Goal: Check status: Check status

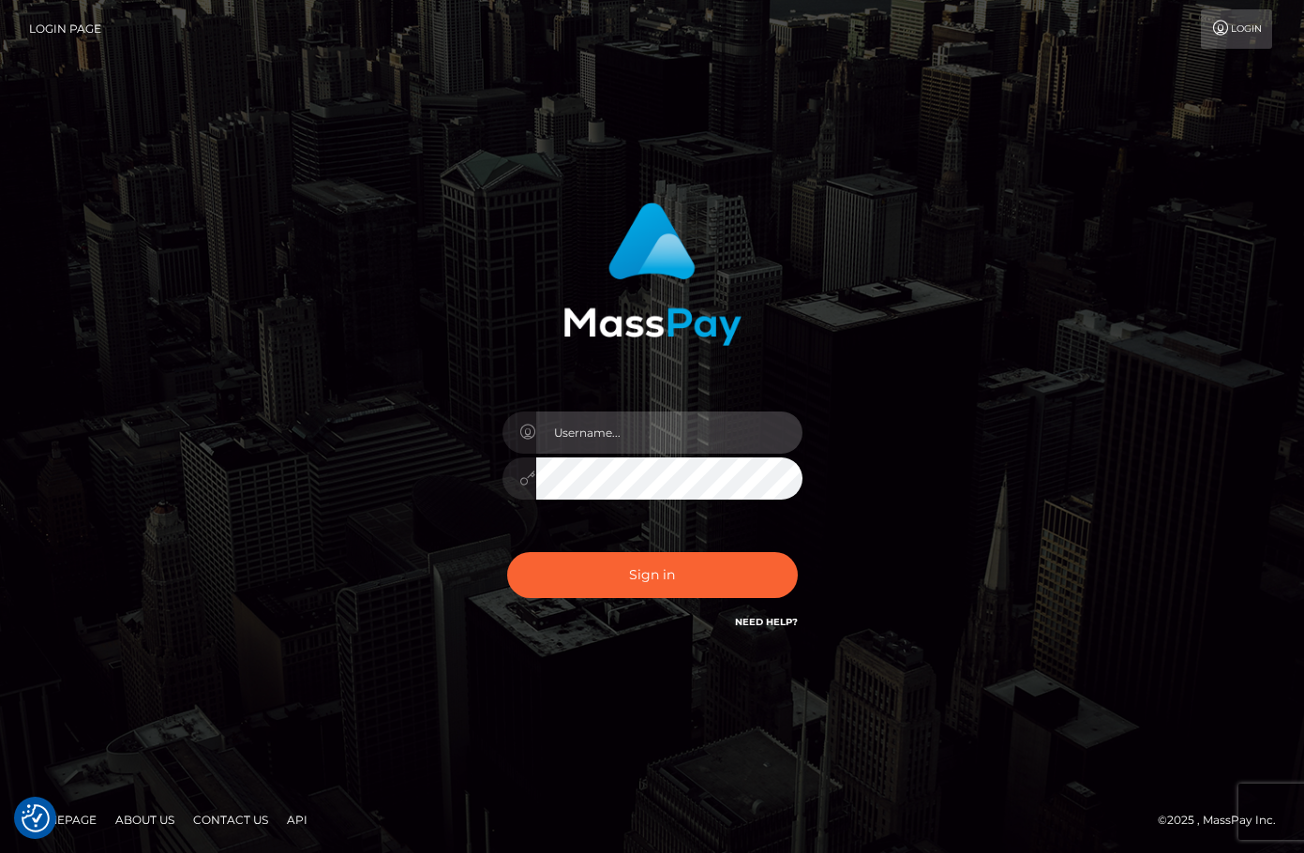
type input "christianc.xcite"
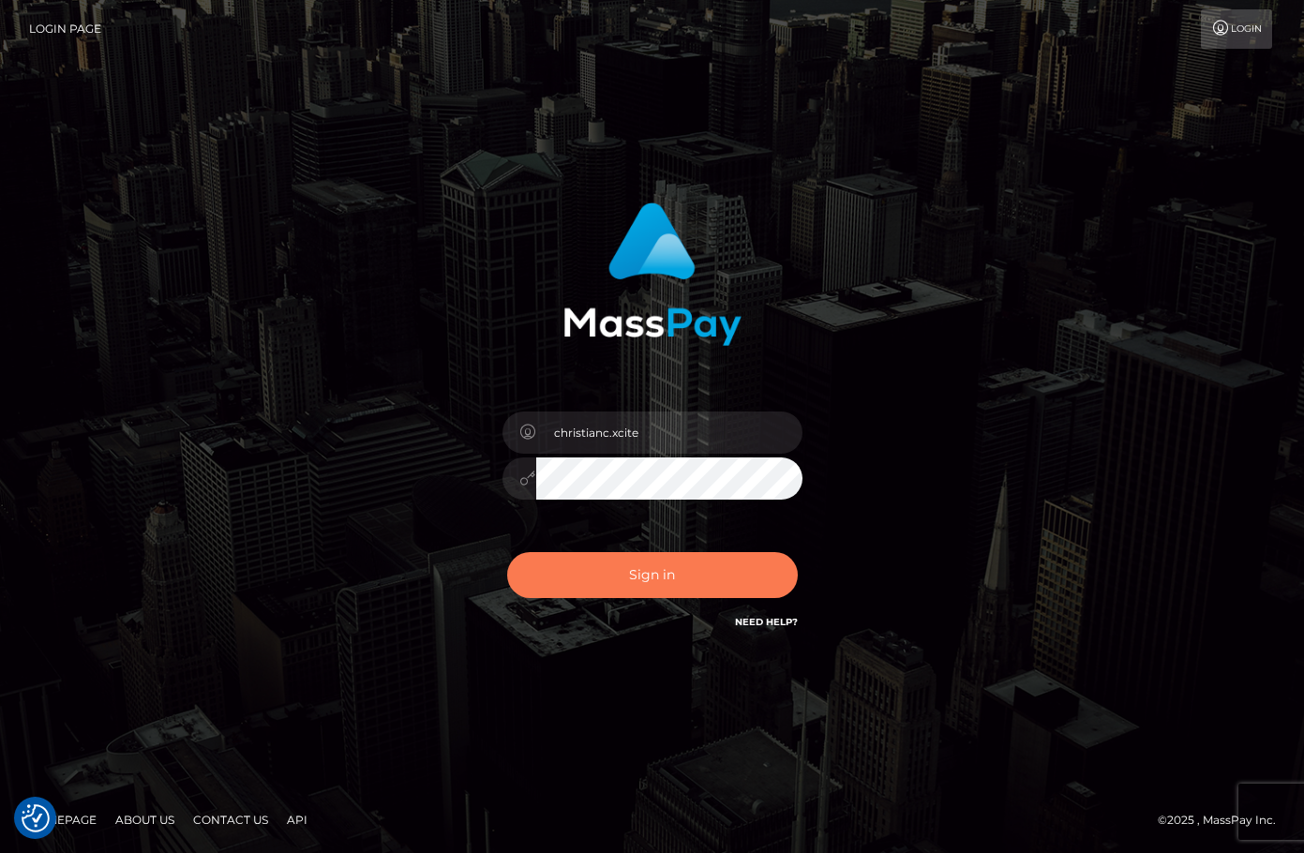
click at [623, 578] on button "Sign in" at bounding box center [652, 575] width 291 height 46
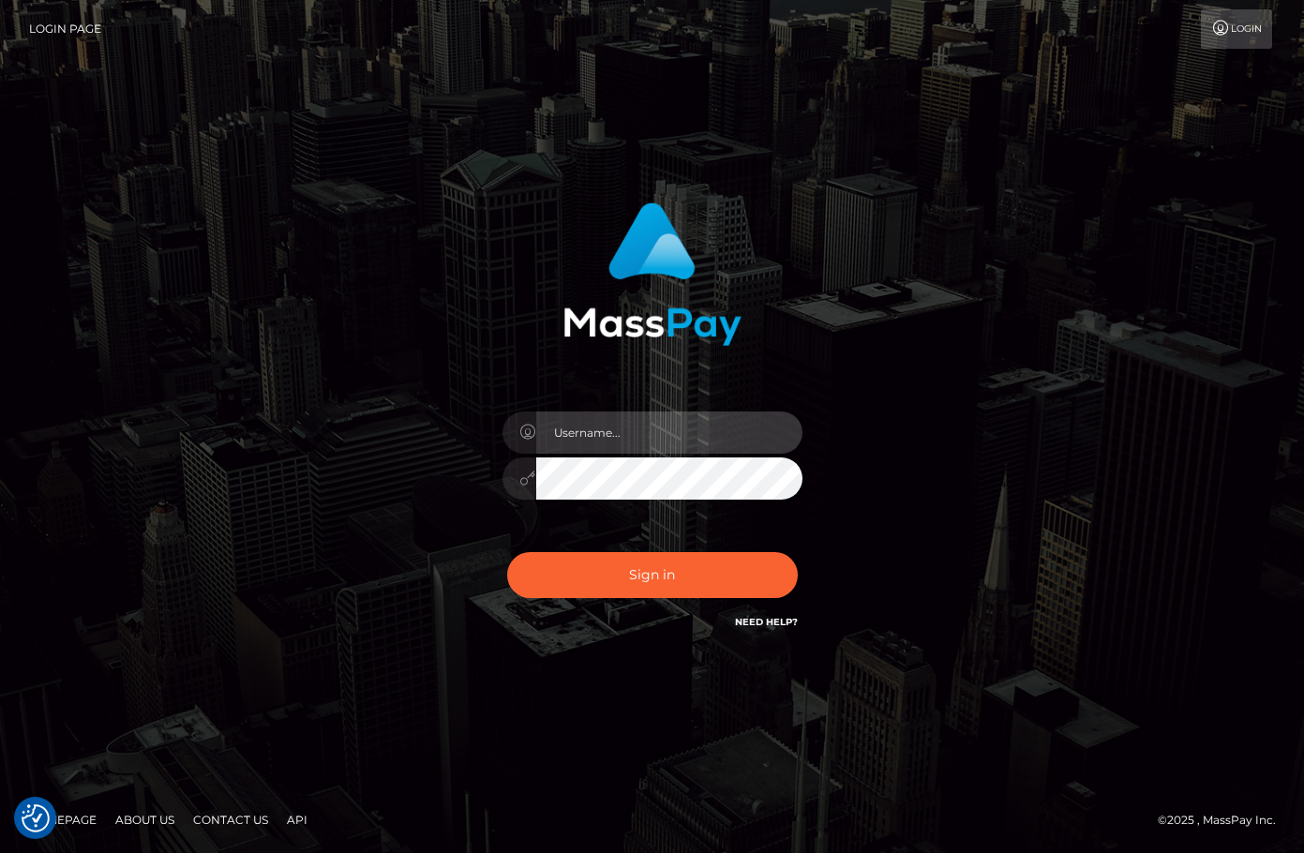
click at [608, 441] on input "text" at bounding box center [669, 433] width 266 height 42
type input "christianc.xcite"
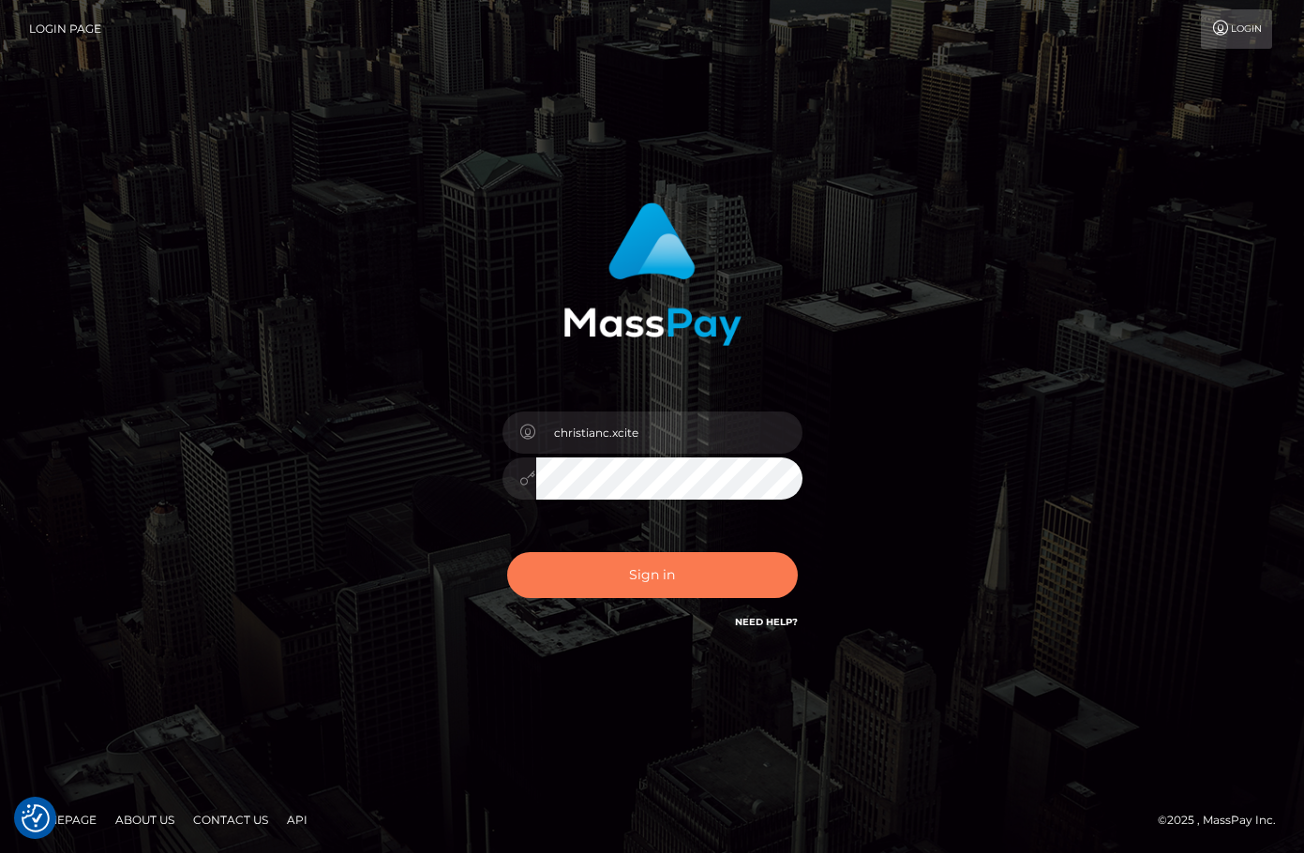
click at [685, 569] on button "Sign in" at bounding box center [652, 575] width 291 height 46
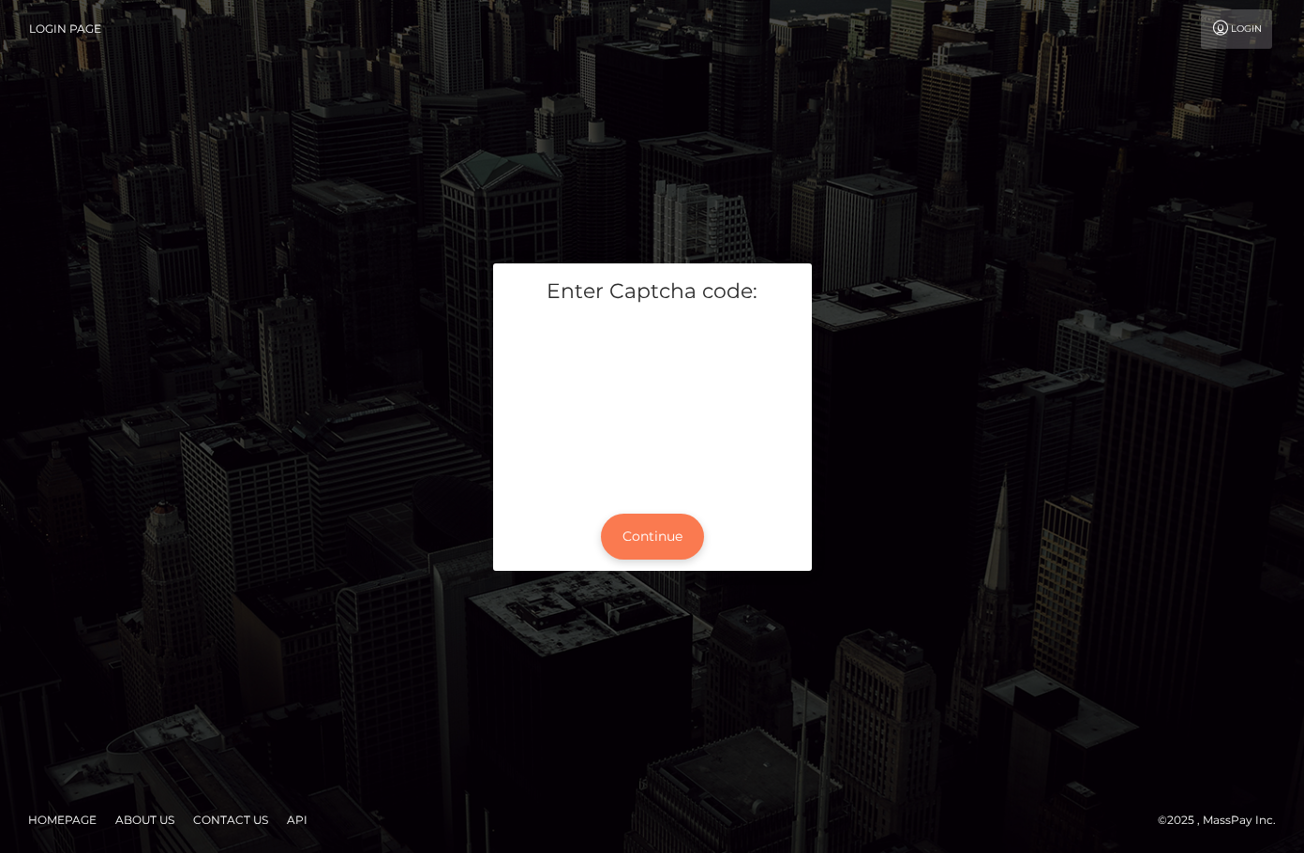
click at [665, 531] on button "Continue" at bounding box center [652, 537] width 103 height 46
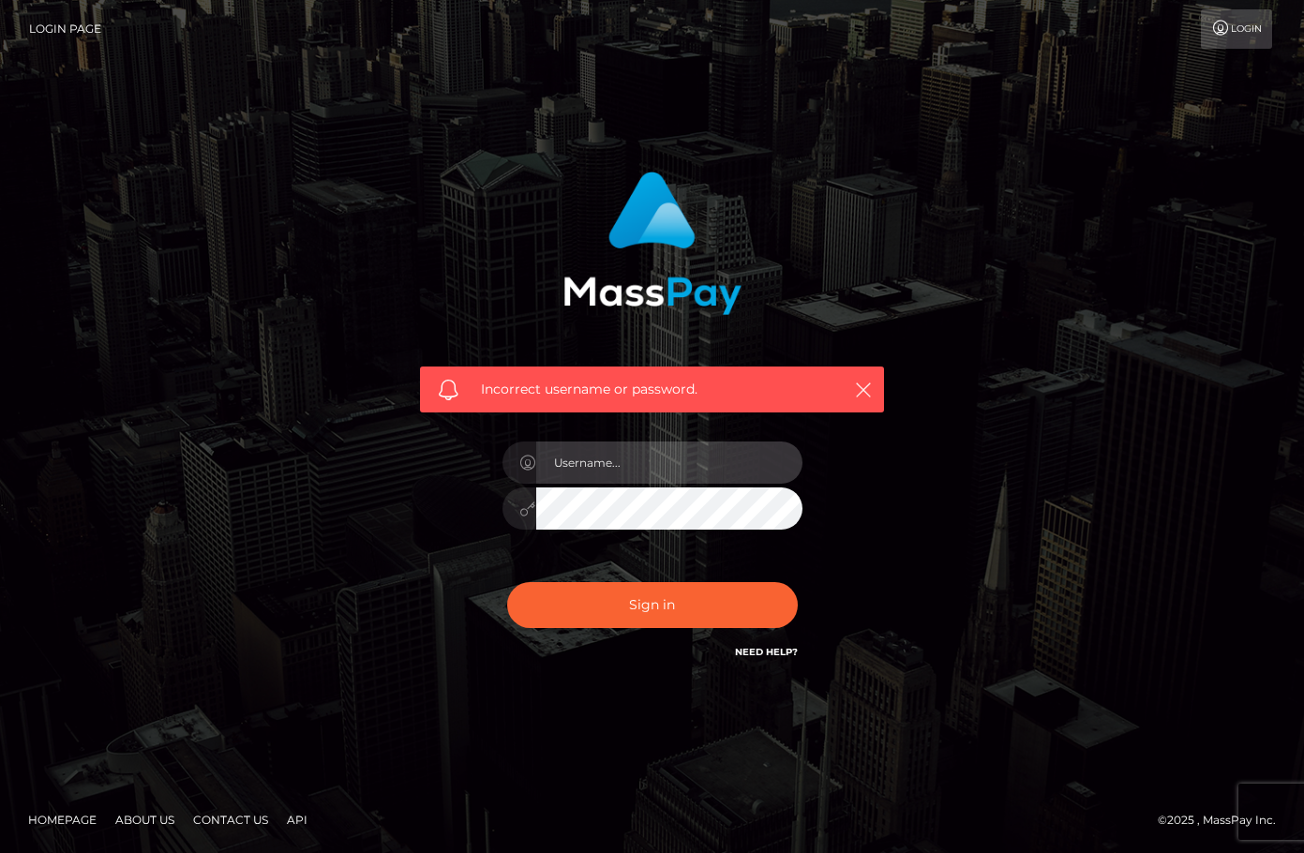
click at [651, 474] on input "text" at bounding box center [669, 463] width 266 height 42
click at [652, 474] on input "text" at bounding box center [669, 463] width 266 height 42
type input "christianc.xcite"
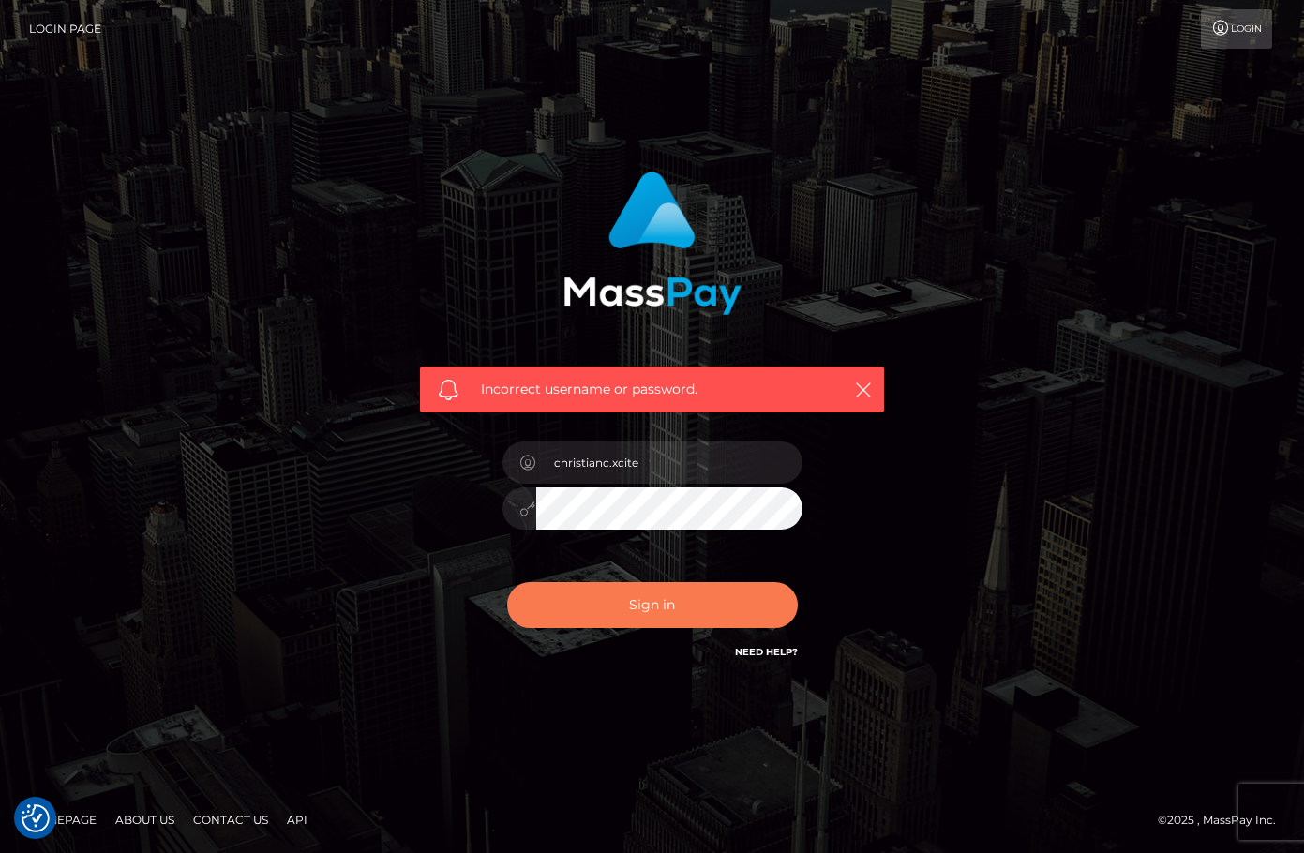
click at [666, 613] on button "Sign in" at bounding box center [652, 605] width 291 height 46
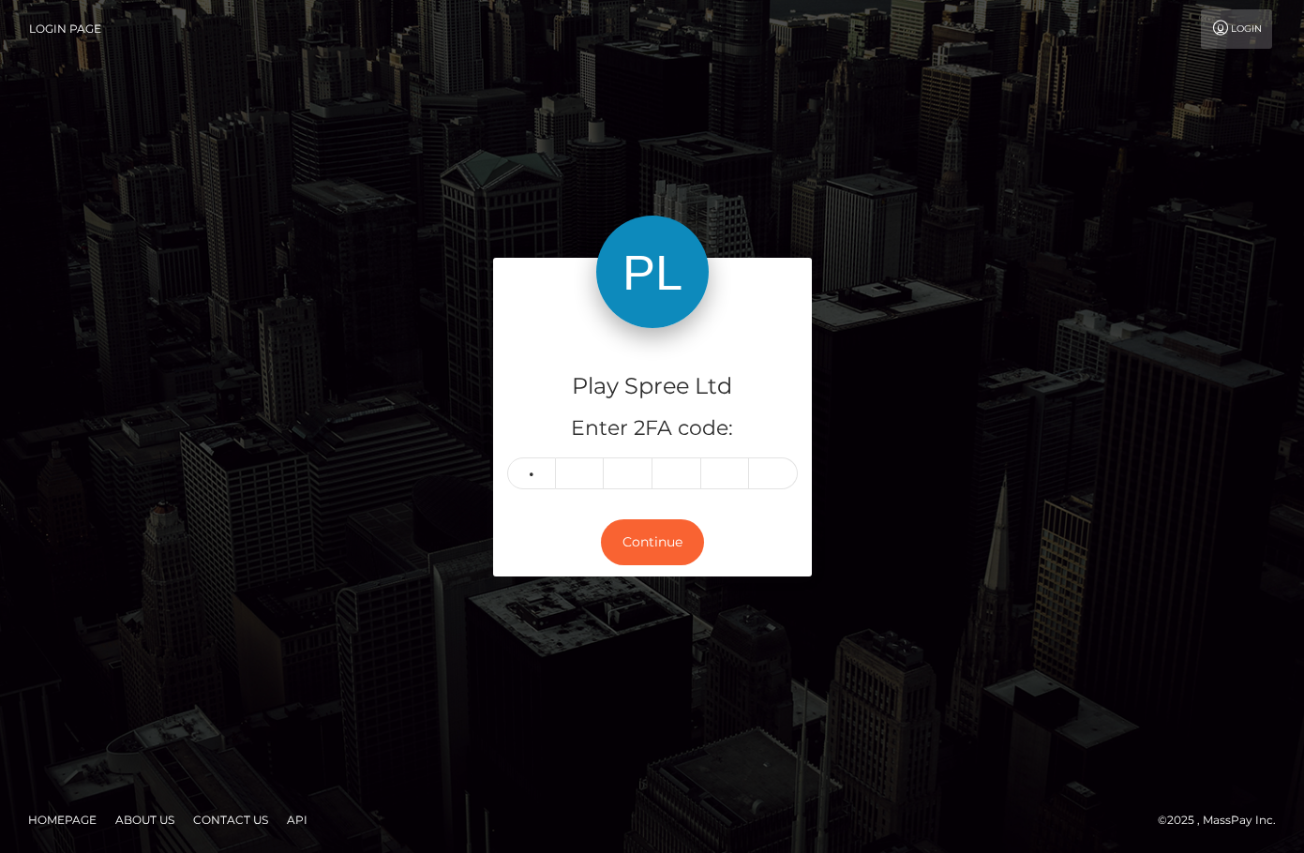
type input "6"
type input "5"
type input "2"
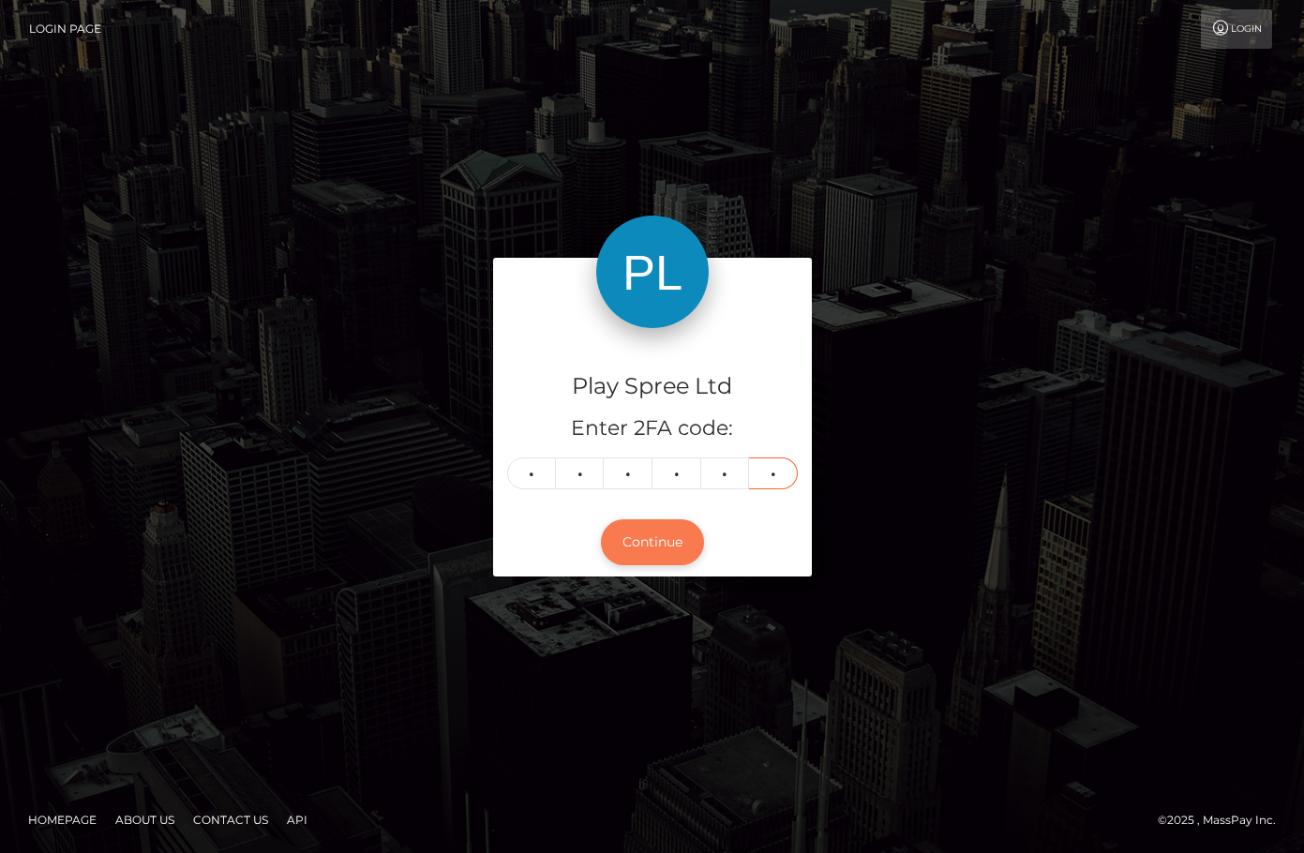
type input "3"
click at [665, 550] on button "Continue" at bounding box center [652, 542] width 103 height 46
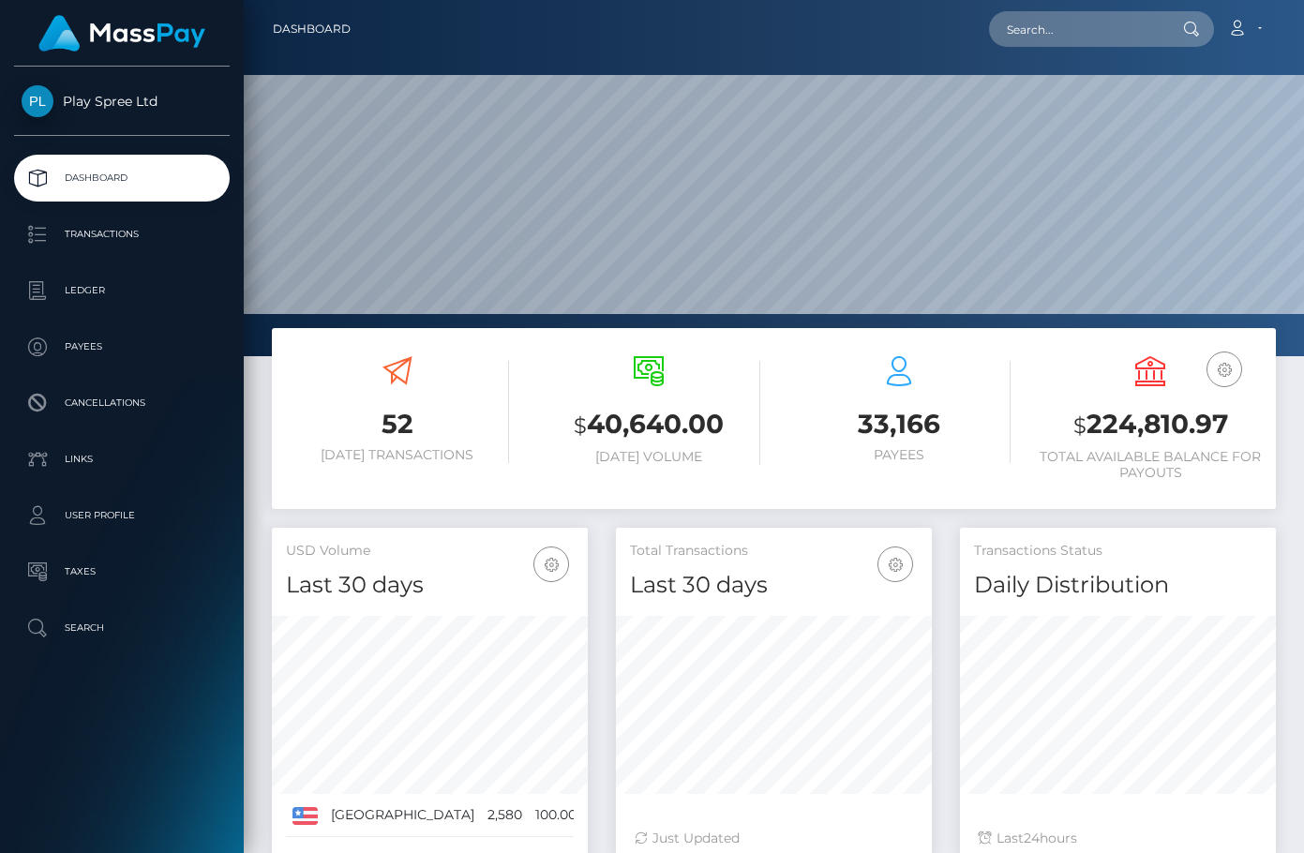
scroll to position [333, 316]
click at [1157, 429] on h3 "$ 224,810.97" at bounding box center [1150, 425] width 223 height 38
copy h3 "224,810.97"
